Goal: Contribute content

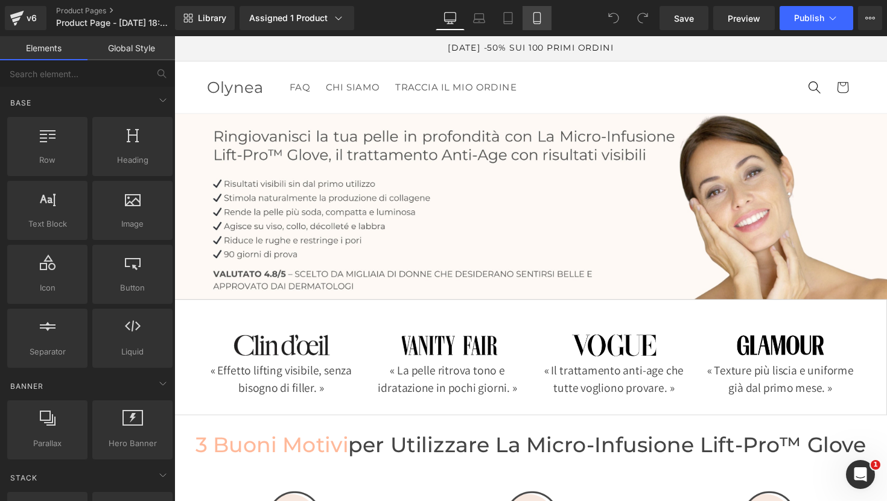
click at [542, 18] on icon at bounding box center [537, 18] width 12 height 12
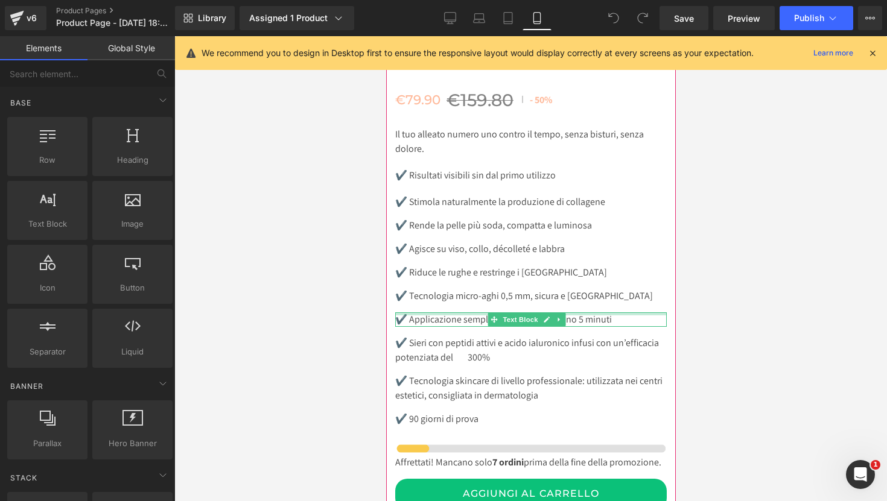
scroll to position [6116, 0]
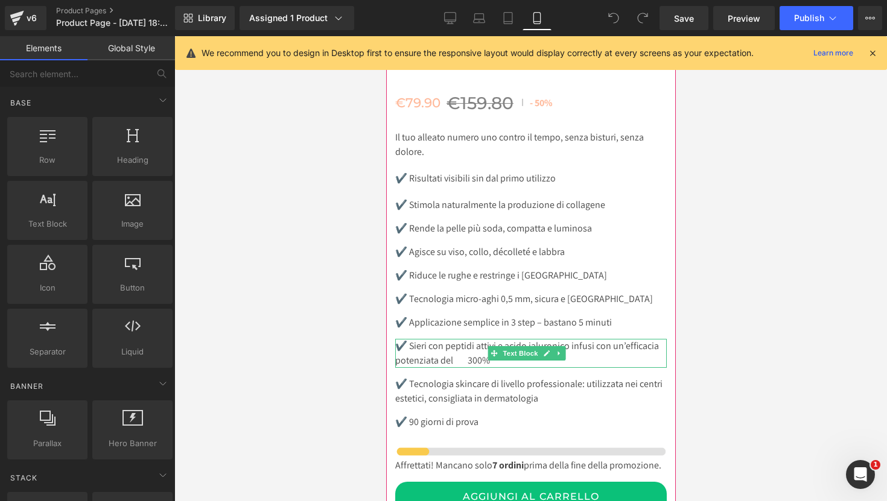
click at [468, 339] on p "✔️ Sieri con peptidi attivi e acido ialuronico infusi con un’efficacia potenzia…" at bounding box center [530, 353] width 271 height 29
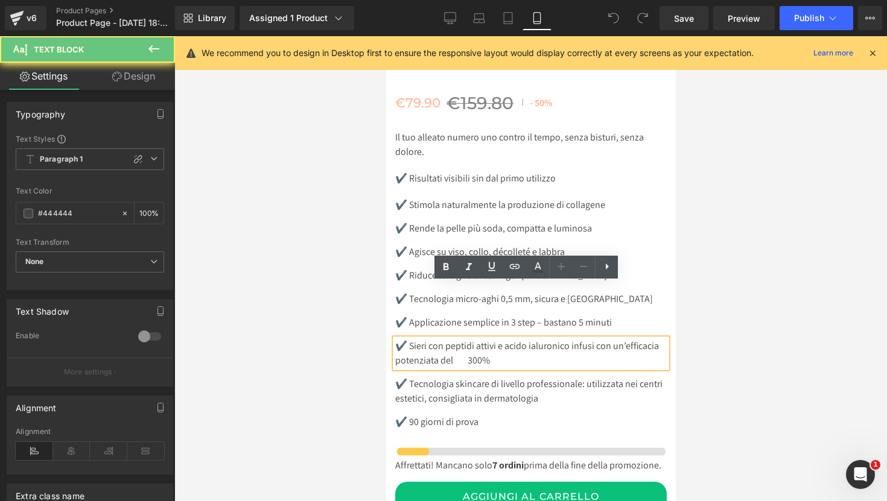
click at [469, 339] on p "✔️ Sieri con peptidi attivi e acido ialuronico infusi con un’efficacia potenzia…" at bounding box center [530, 353] width 271 height 29
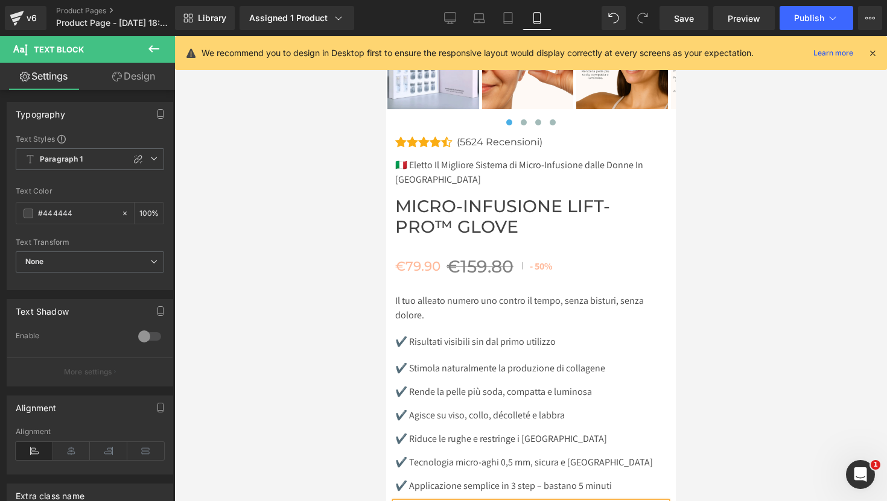
scroll to position [5951, 0]
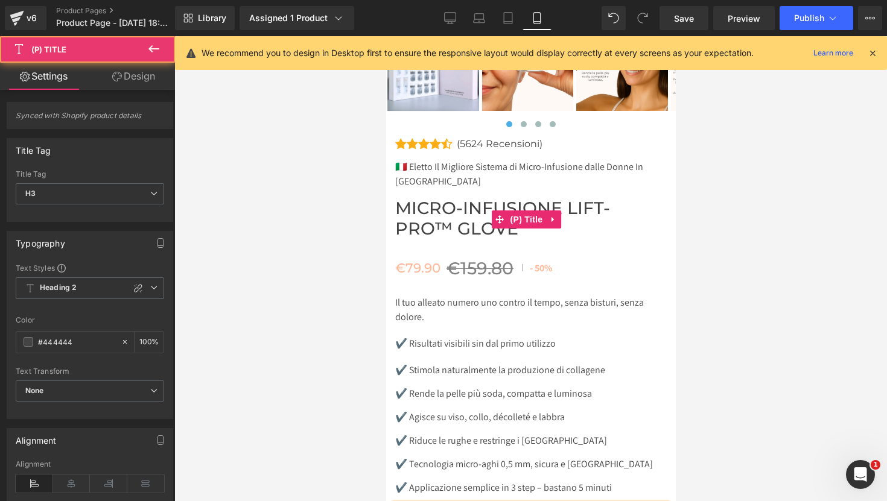
click at [569, 198] on span "Micro-Infusione Lift-Pro™ Glove" at bounding box center [530, 218] width 271 height 41
click at [566, 198] on span "Micro-Infusione Lift-Pro™ Glove" at bounding box center [530, 218] width 271 height 41
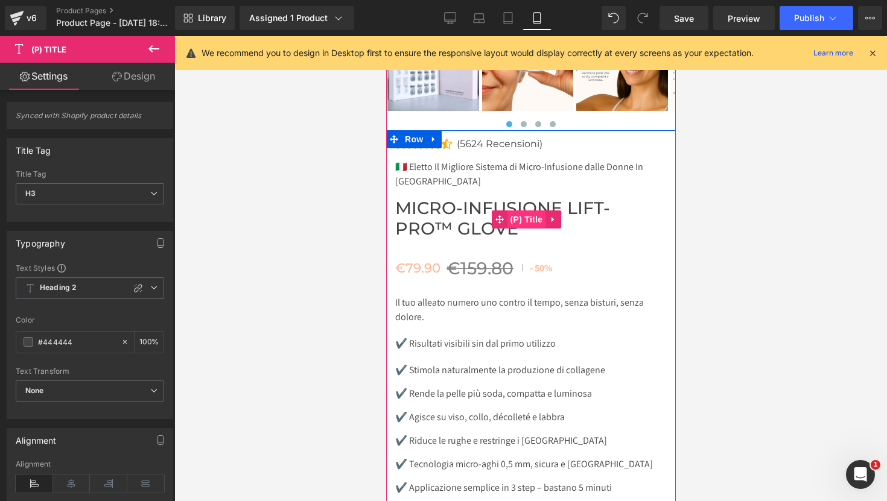
click at [538, 211] on span "(P) Title" at bounding box center [526, 220] width 39 height 18
click at [554, 215] on icon at bounding box center [552, 219] width 8 height 9
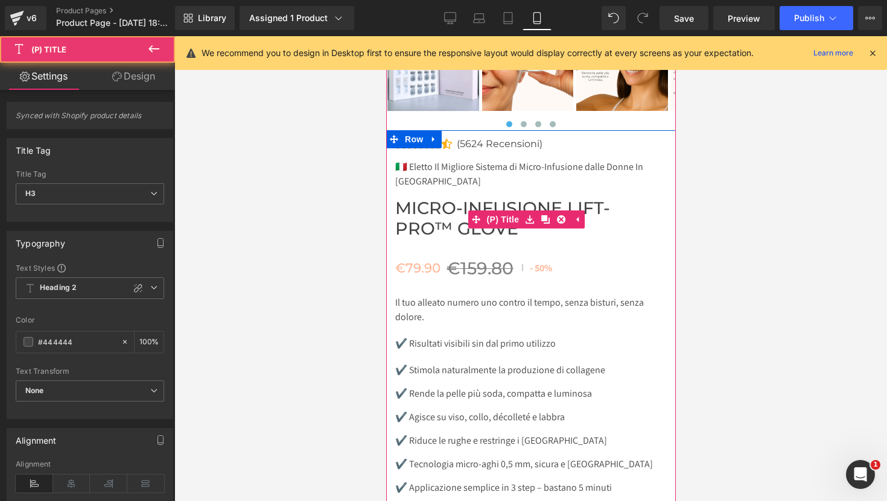
click at [488, 198] on span "Micro-Infusione Lift-Pro™ Glove" at bounding box center [530, 218] width 271 height 41
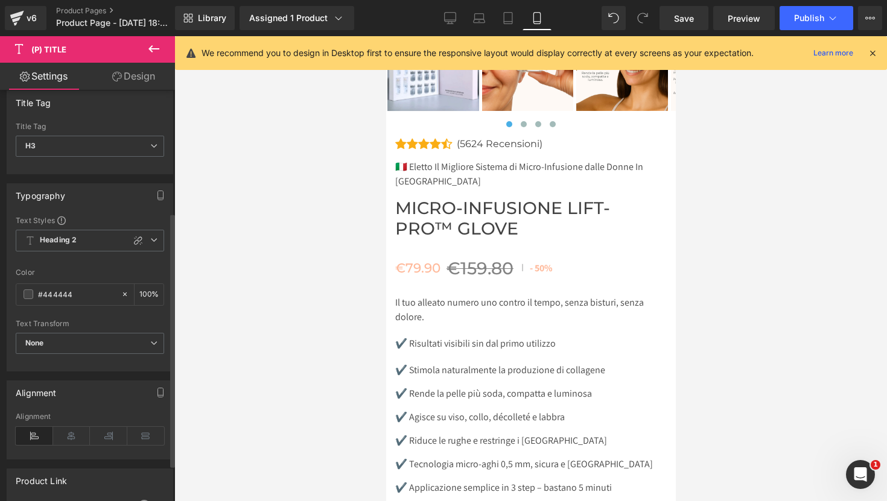
scroll to position [0, 0]
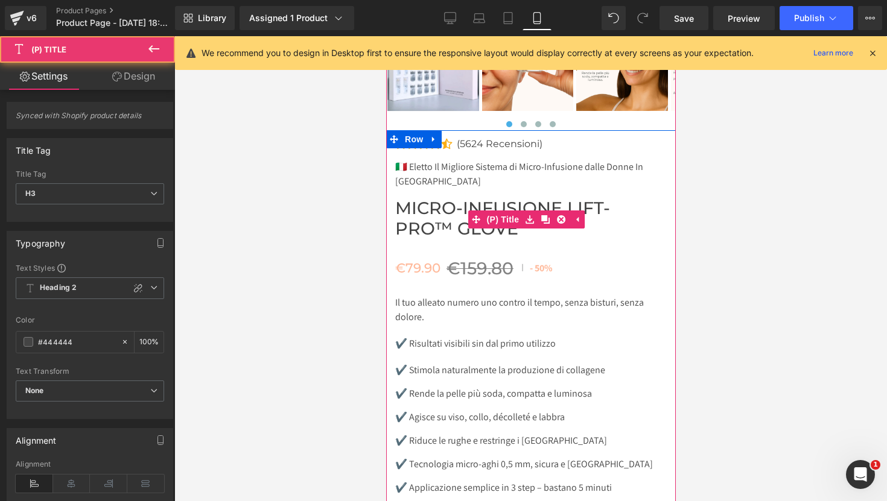
click at [455, 198] on span "Micro-Infusione Lift-Pro™ Glove" at bounding box center [530, 218] width 271 height 41
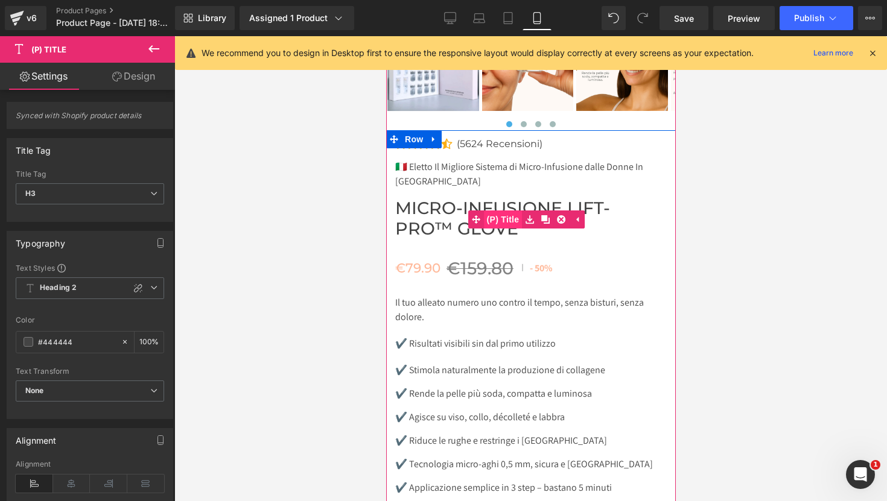
click at [508, 211] on span "(P) Title" at bounding box center [502, 220] width 39 height 18
click at [528, 211] on span "(P) Title" at bounding box center [526, 220] width 39 height 18
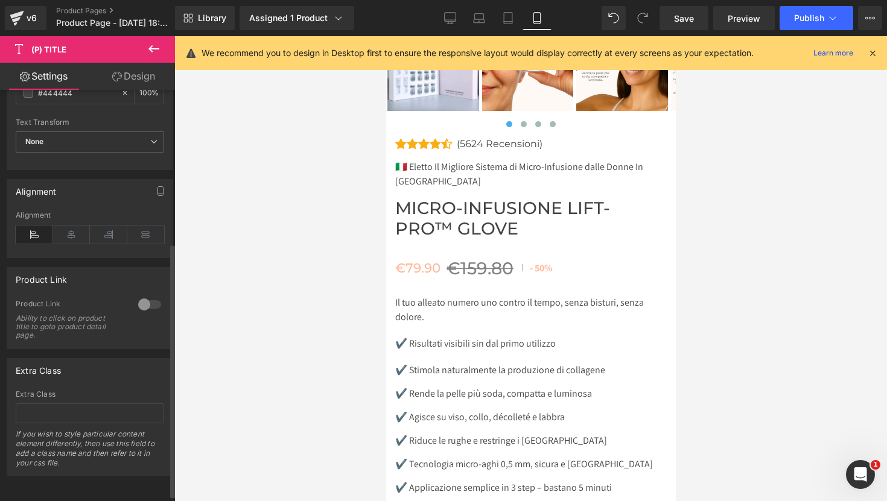
scroll to position [248, 0]
click at [693, 22] on span "Save" at bounding box center [684, 18] width 20 height 13
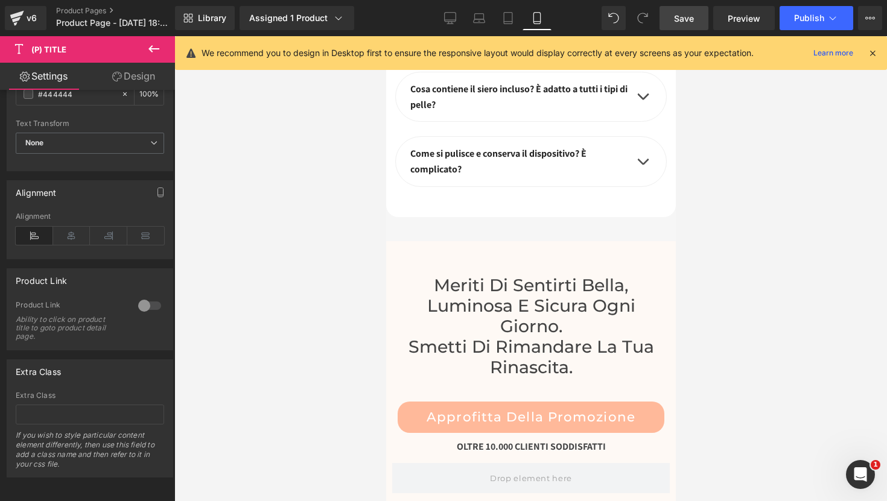
scroll to position [7153, 0]
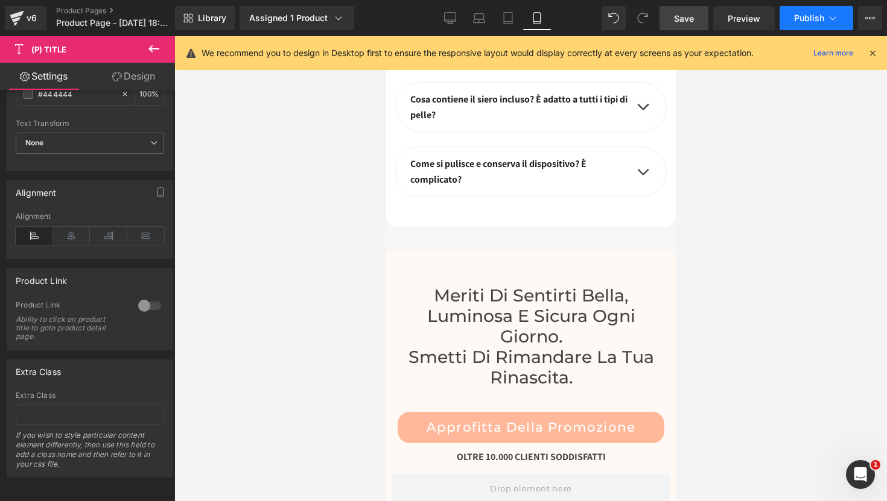
click at [814, 22] on span "Publish" at bounding box center [809, 18] width 30 height 10
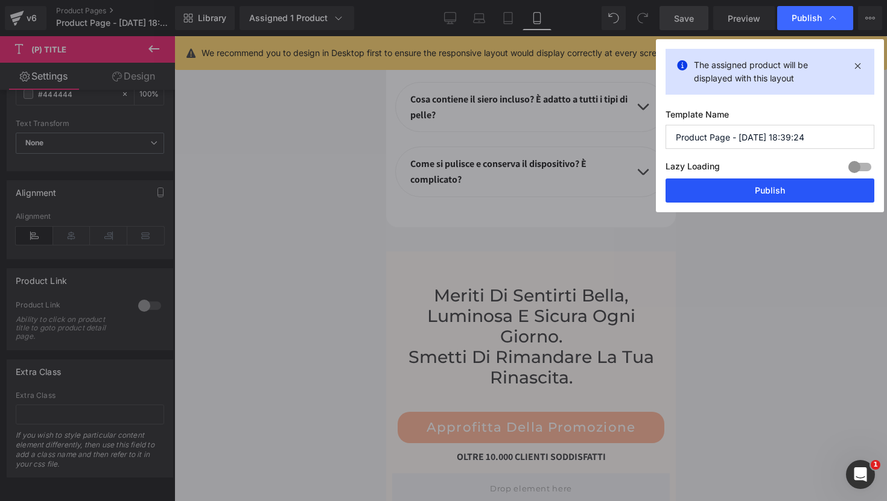
click at [766, 194] on button "Publish" at bounding box center [769, 191] width 209 height 24
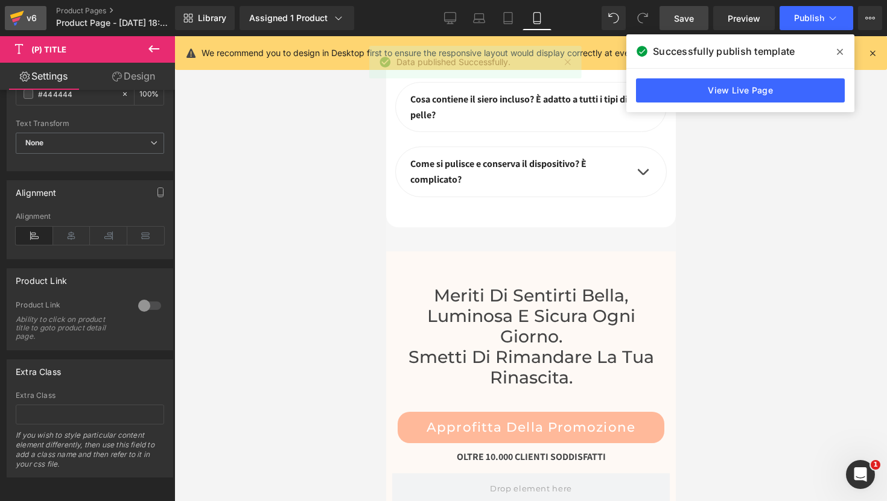
click at [37, 22] on div "v6" at bounding box center [31, 18] width 15 height 16
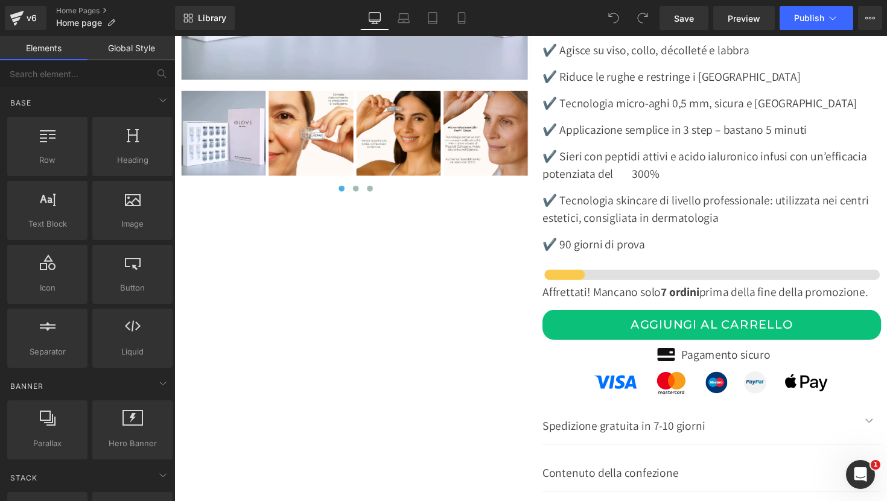
scroll to position [4446, 0]
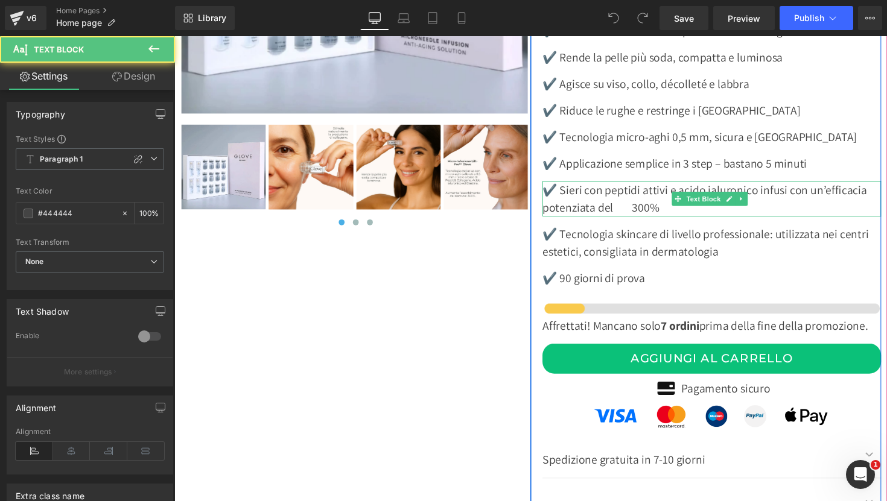
click at [631, 191] on p "✔️ Sieri con peptidi attivi e acido ialuronico infusi con un’efficacia potenzia…" at bounding box center [724, 203] width 347 height 36
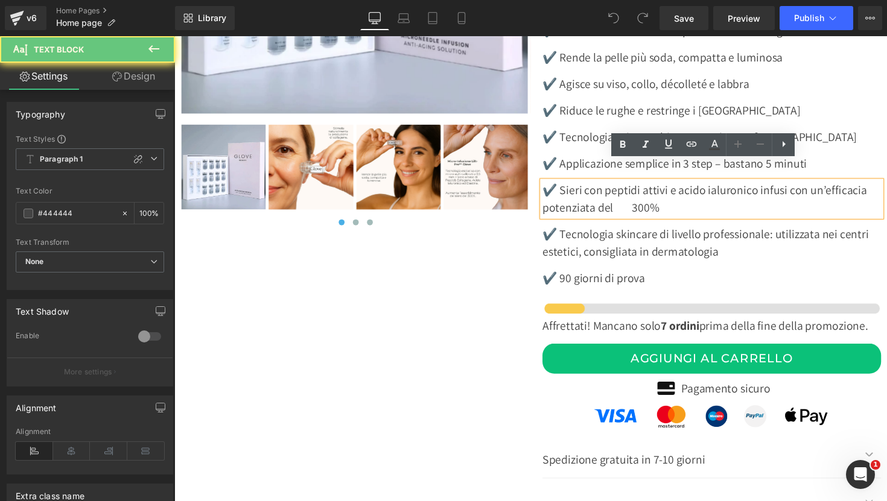
click at [636, 191] on p "✔️ Sieri con peptidi attivi e acido ialuronico infusi con un’efficacia potenzia…" at bounding box center [724, 203] width 347 height 36
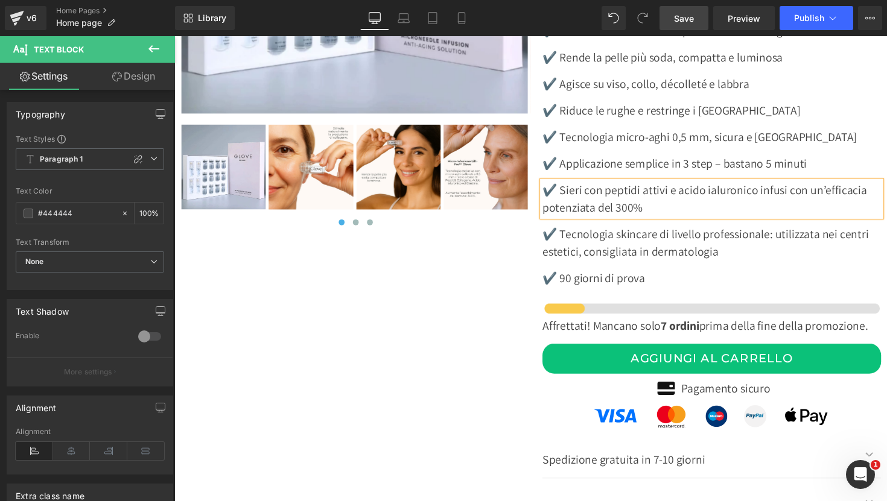
click at [686, 21] on span "Save" at bounding box center [684, 18] width 20 height 13
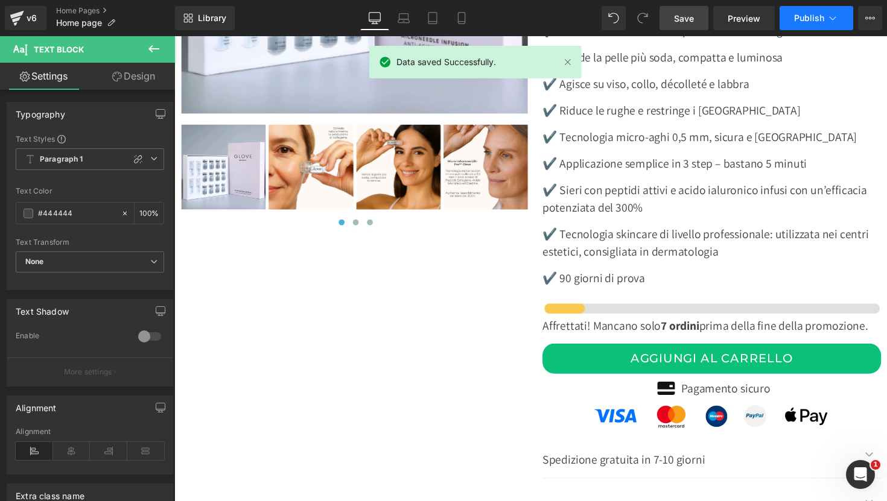
click at [815, 18] on span "Publish" at bounding box center [809, 18] width 30 height 10
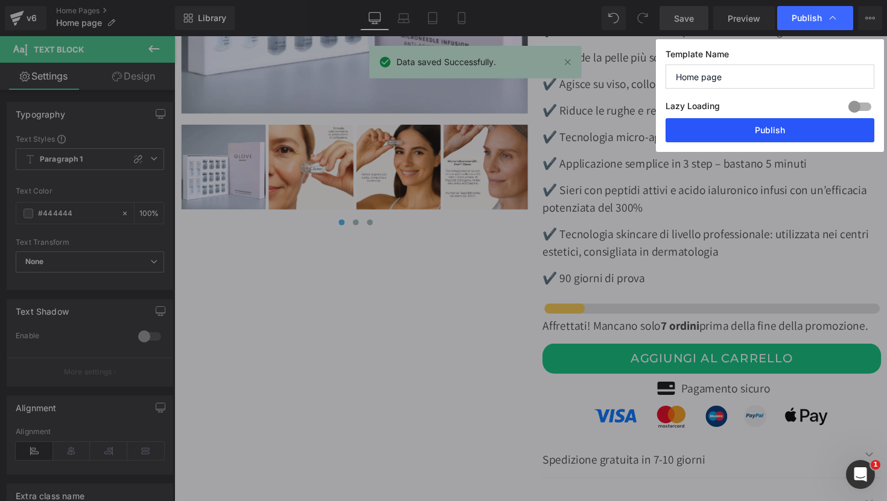
click at [761, 134] on button "Publish" at bounding box center [769, 130] width 209 height 24
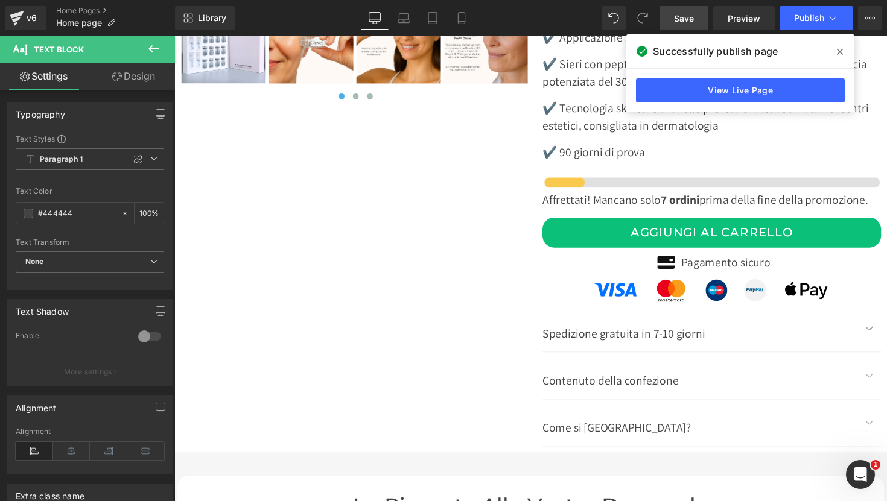
scroll to position [4576, 0]
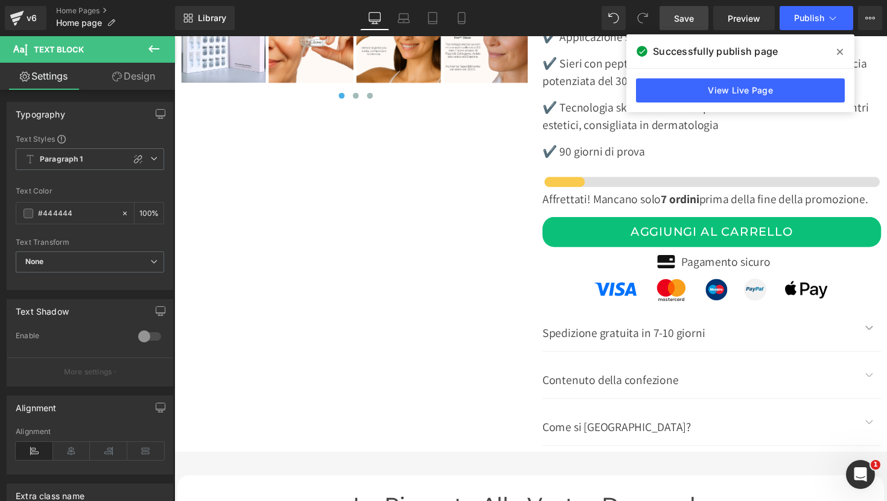
click at [843, 50] on span at bounding box center [839, 51] width 19 height 19
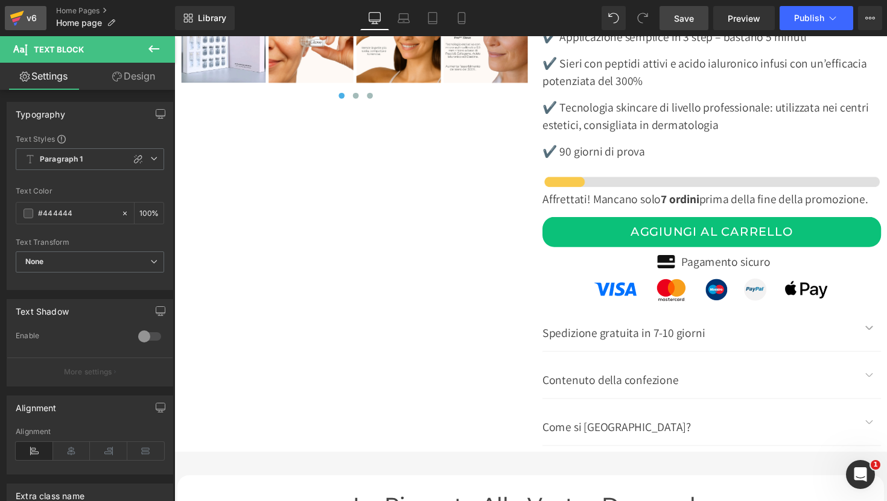
click at [24, 19] on icon at bounding box center [17, 18] width 14 height 30
